Goal: Check status: Check status

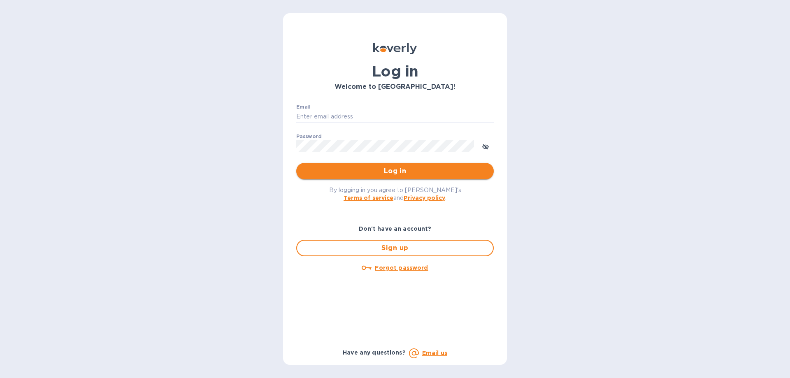
type input "mirjanas@radiuscargo.com"
click at [404, 176] on button "Log in" at bounding box center [394, 171] width 197 height 16
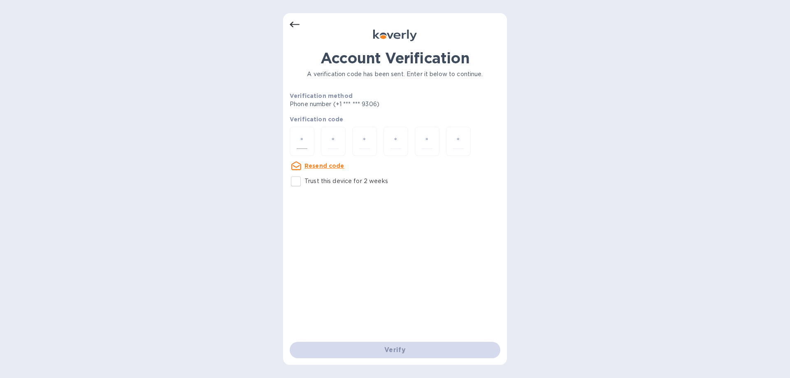
click at [304, 141] on input "number" at bounding box center [301, 141] width 11 height 15
type input "7"
type input "4"
type input "8"
type input "4"
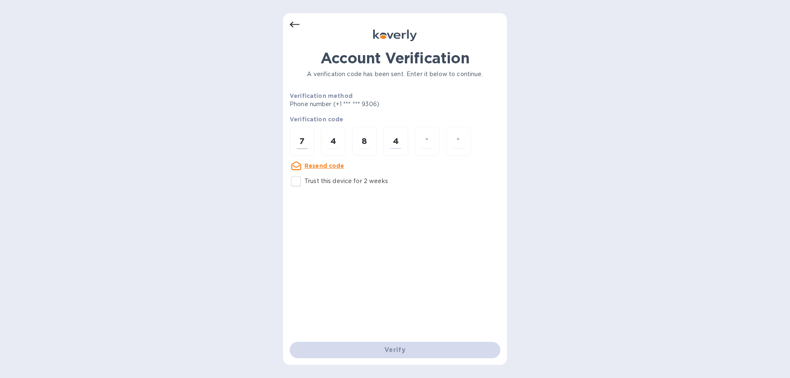
type input "4"
type input "0"
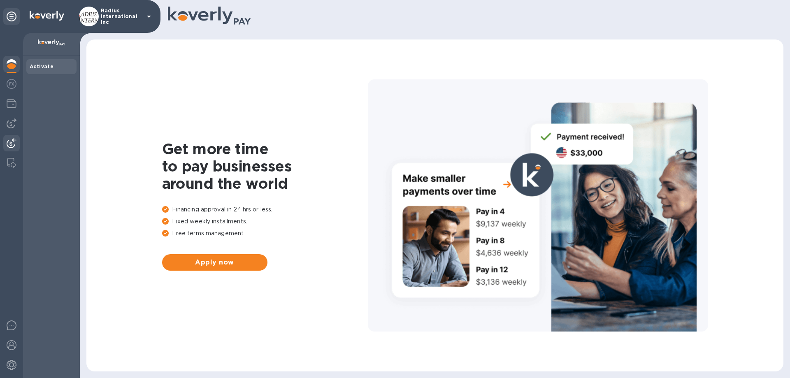
click at [16, 139] on img at bounding box center [12, 143] width 10 height 10
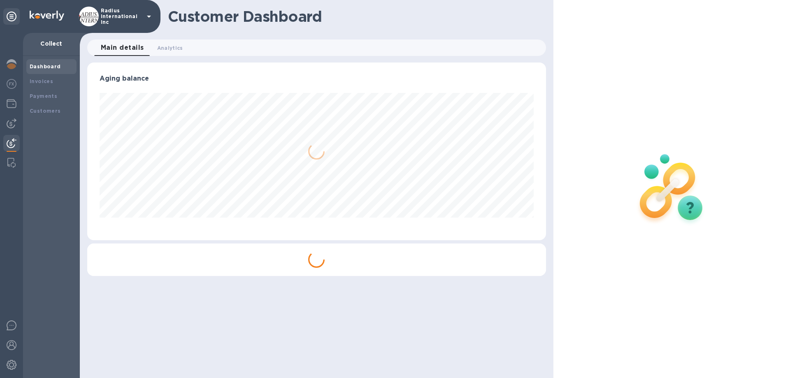
scroll to position [178, 458]
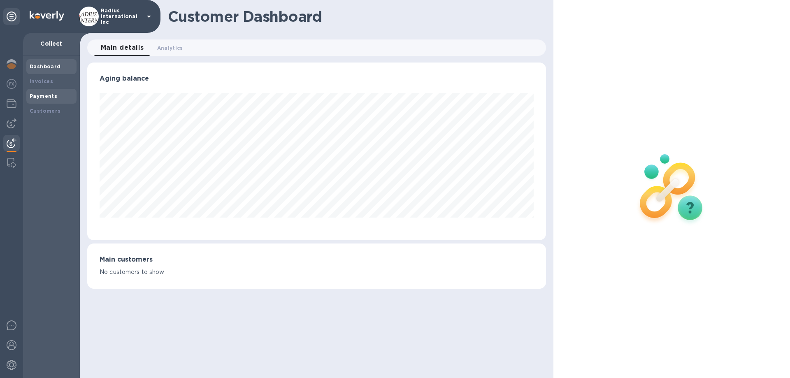
click at [48, 95] on b "Payments" at bounding box center [44, 96] width 28 height 6
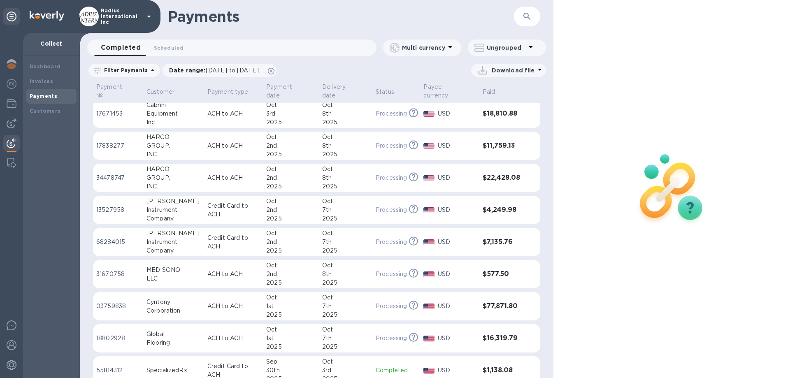
scroll to position [82, 0]
